Goal: Find specific page/section: Find specific page/section

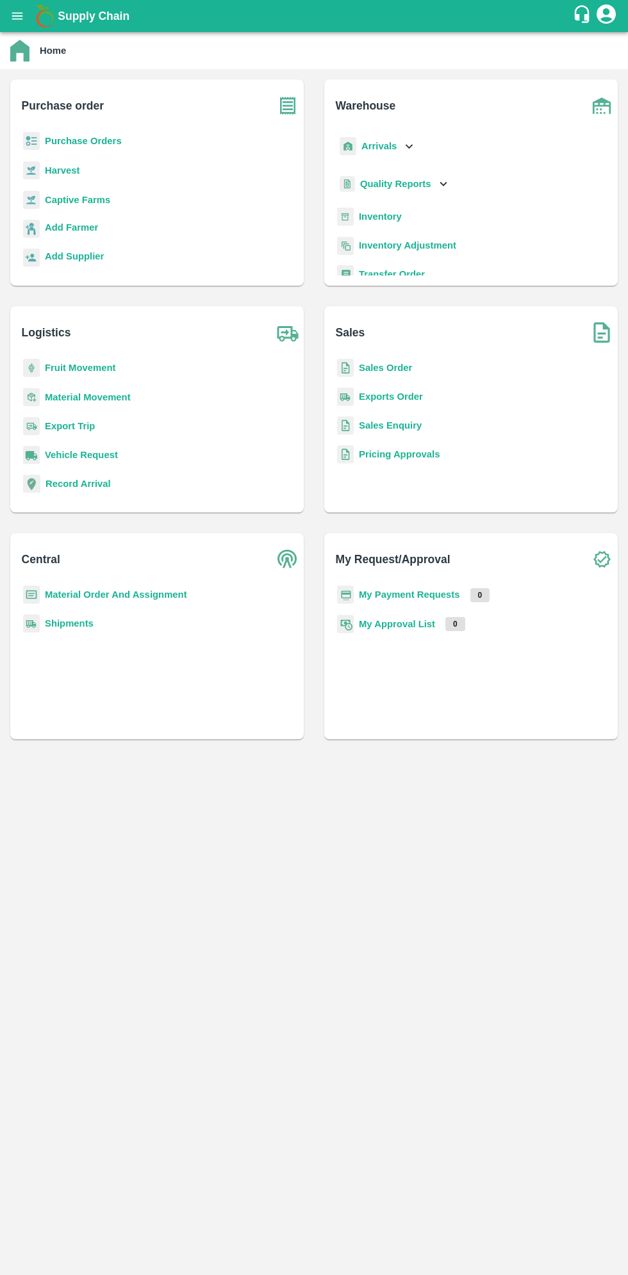
click at [17, 16] on icon "open drawer" at bounding box center [17, 15] width 11 height 7
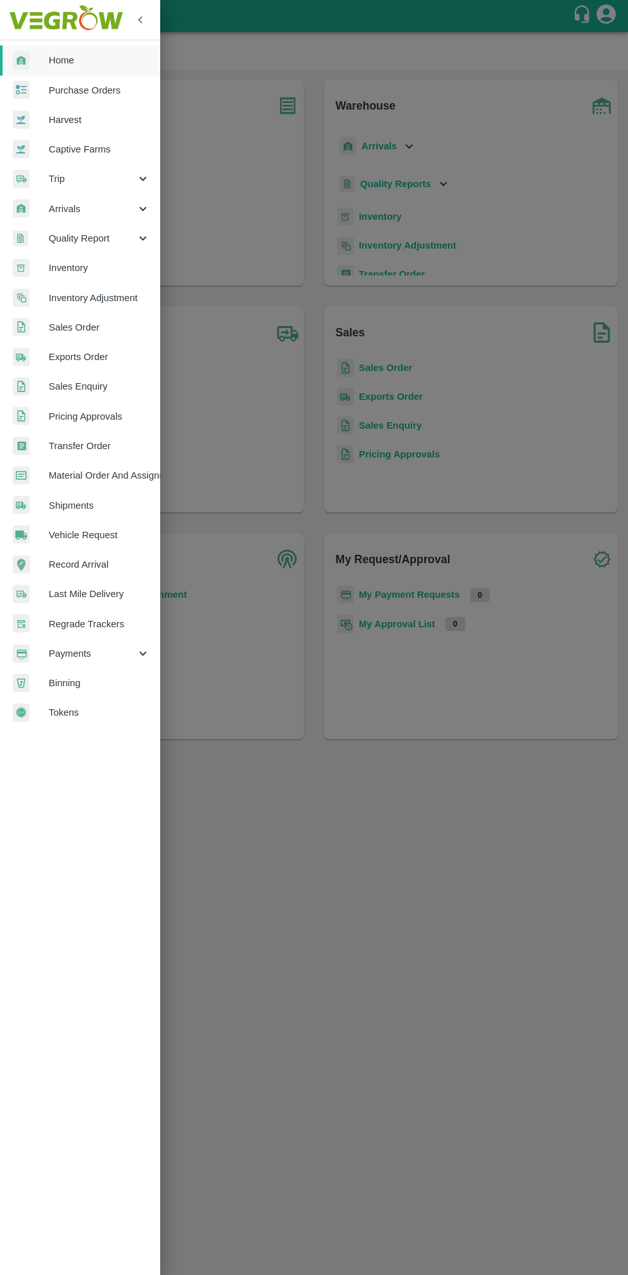
click at [66, 205] on span "Arrivals" at bounding box center [92, 209] width 87 height 14
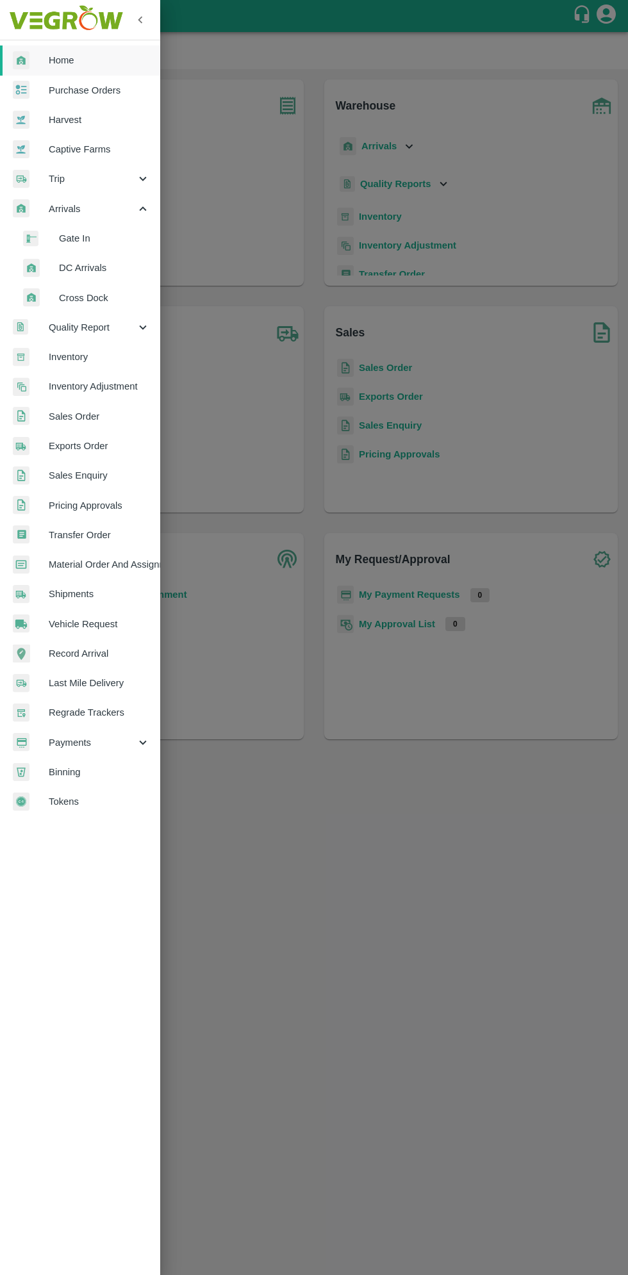
click at [88, 271] on span "DC Arrivals" at bounding box center [104, 268] width 91 height 14
